Goal: Task Accomplishment & Management: Complete application form

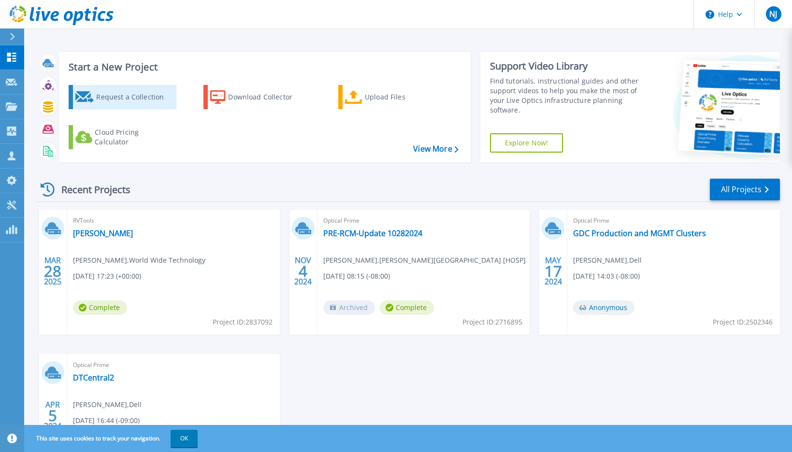
click at [124, 99] on div "Request a Collection" at bounding box center [134, 96] width 77 height 19
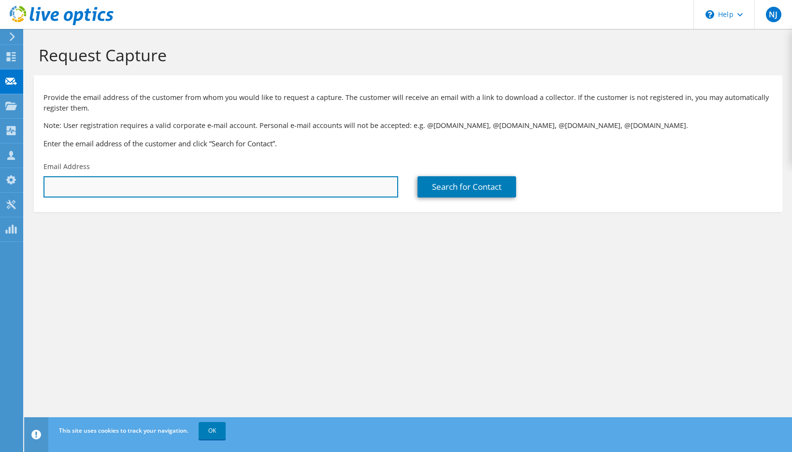
click at [106, 187] on input "text" at bounding box center [220, 186] width 355 height 21
paste input "ijbushell@alaska.edu"
type input "ijbushell@alaska.edu"
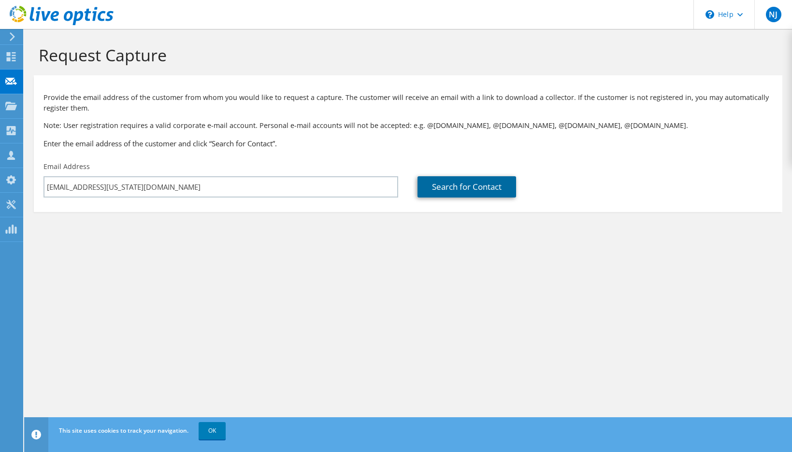
click at [477, 188] on link "Search for Contact" at bounding box center [467, 186] width 99 height 21
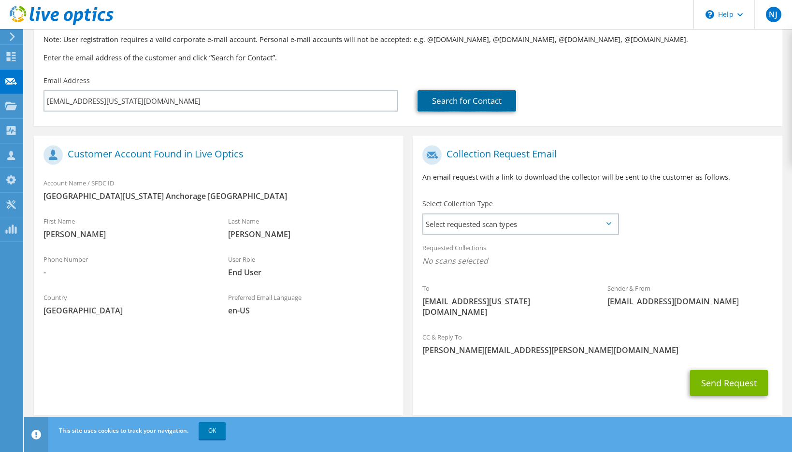
scroll to position [87, 0]
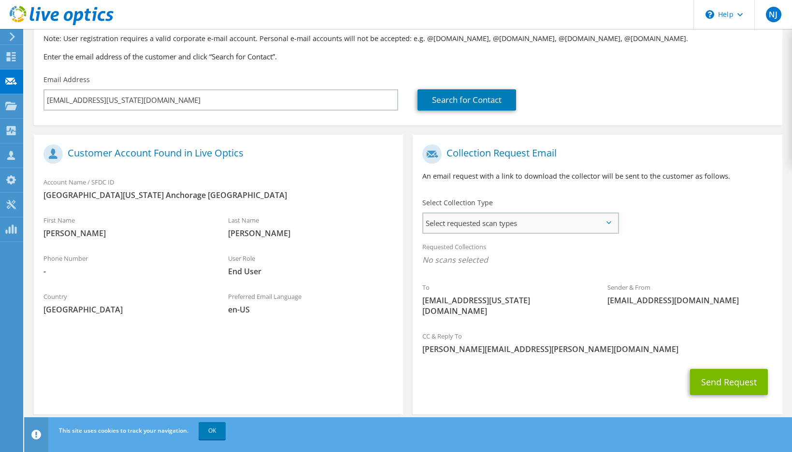
click at [564, 229] on span "Select requested scan types" at bounding box center [520, 223] width 194 height 19
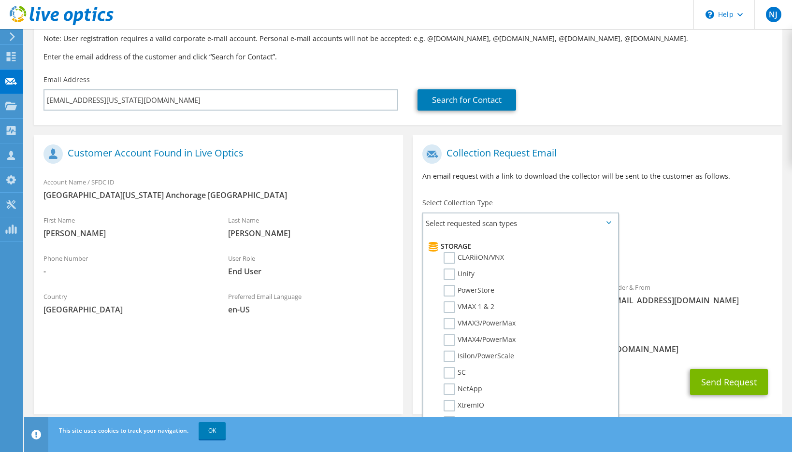
scroll to position [0, 0]
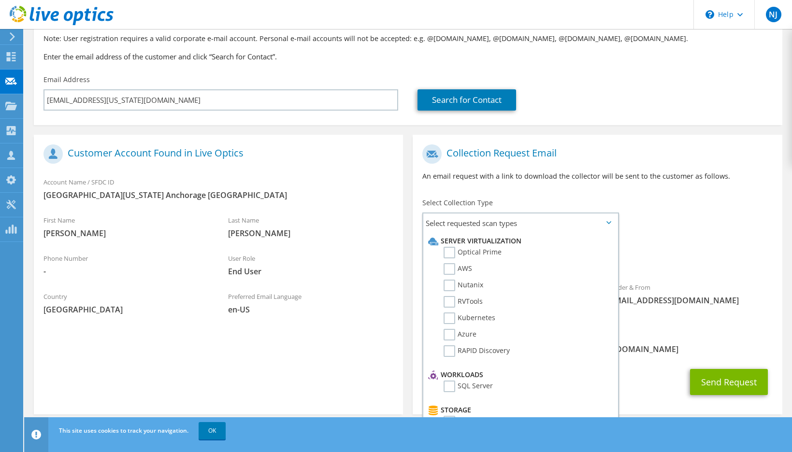
click at [690, 270] on div "Requested Collections No scans selected" at bounding box center [597, 255] width 369 height 36
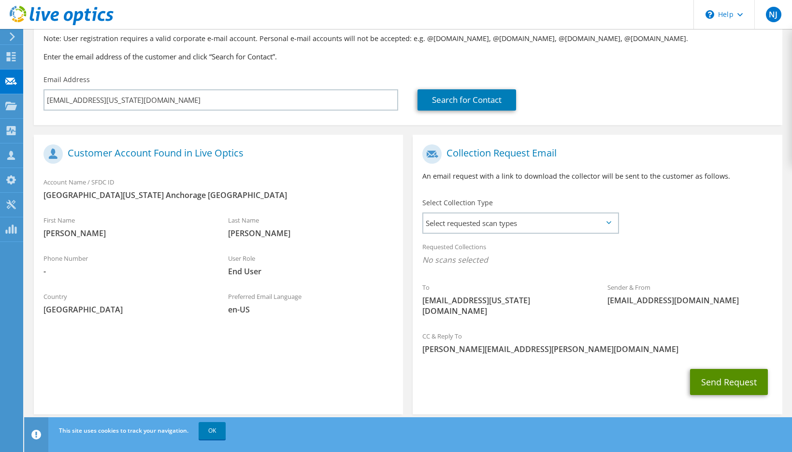
click at [722, 378] on button "Send Request" at bounding box center [729, 382] width 78 height 26
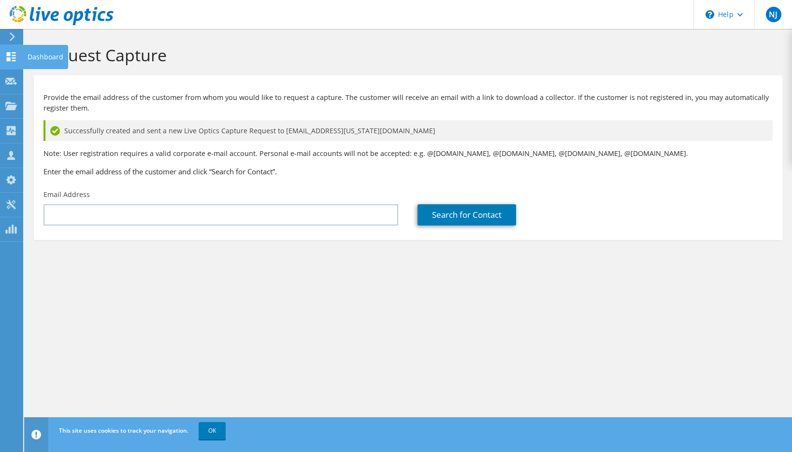
click at [5, 61] on div at bounding box center [11, 58] width 12 height 11
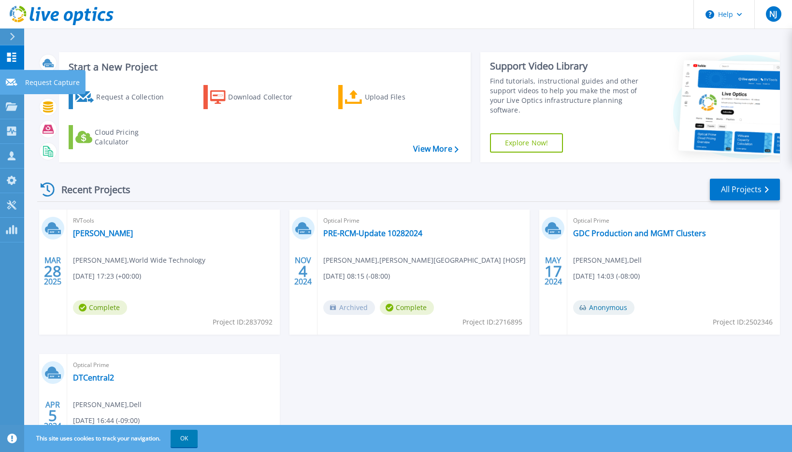
click at [14, 85] on icon at bounding box center [12, 82] width 12 height 7
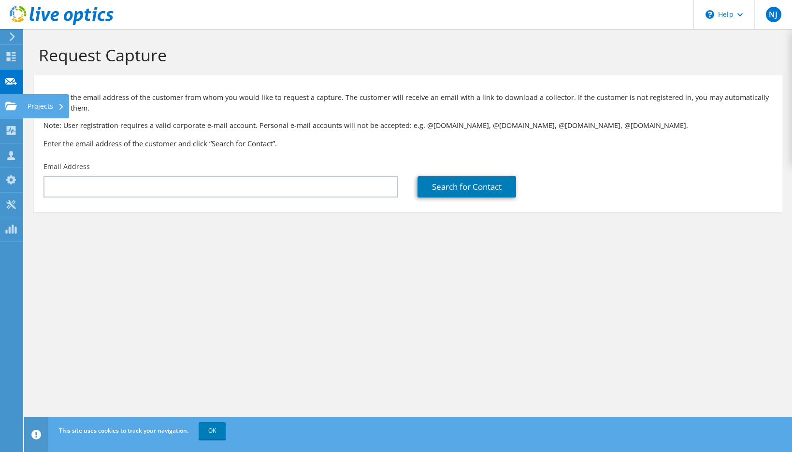
click at [10, 112] on div at bounding box center [11, 107] width 12 height 11
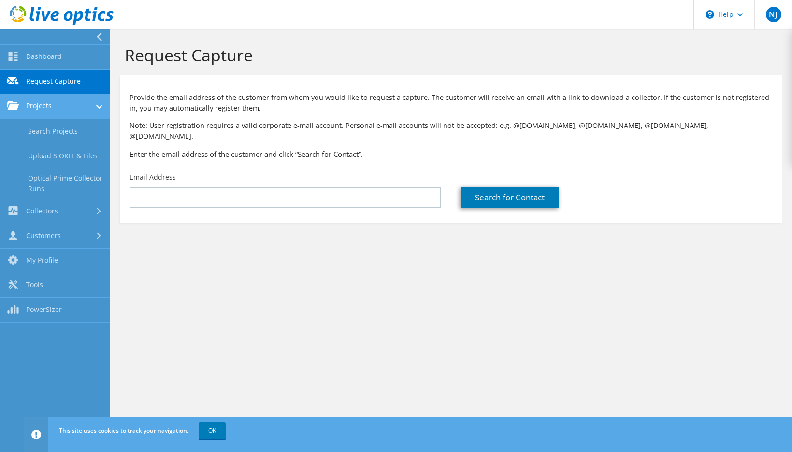
click at [46, 104] on link "Projects" at bounding box center [55, 106] width 110 height 25
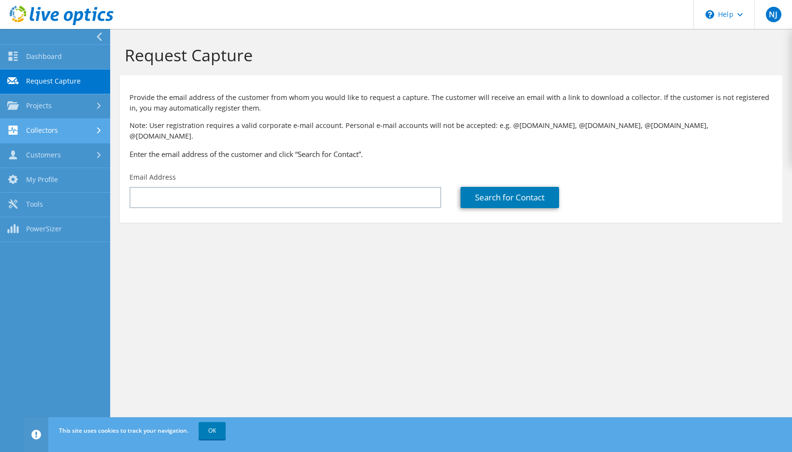
click at [43, 126] on link "Collectors" at bounding box center [55, 131] width 110 height 25
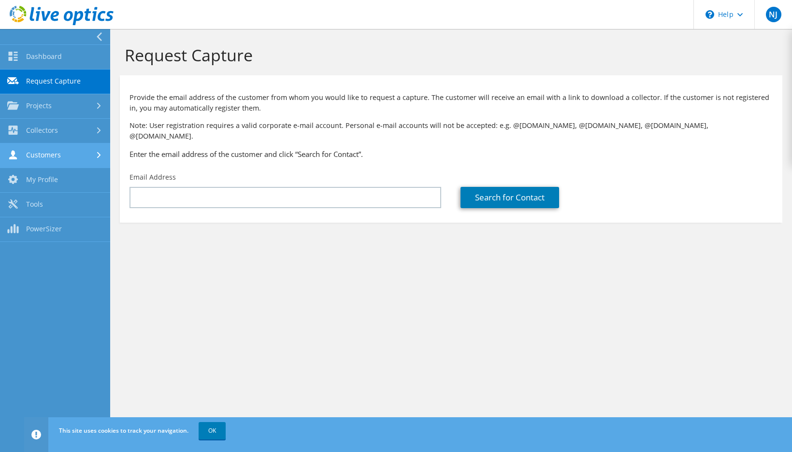
click at [45, 157] on link "Customers" at bounding box center [55, 156] width 110 height 25
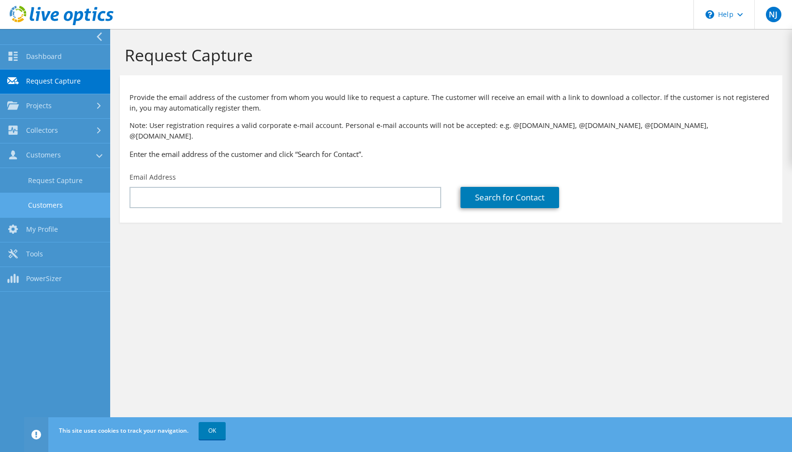
click at [39, 199] on link "Customers" at bounding box center [55, 205] width 110 height 25
